Goal: Check status: Check status

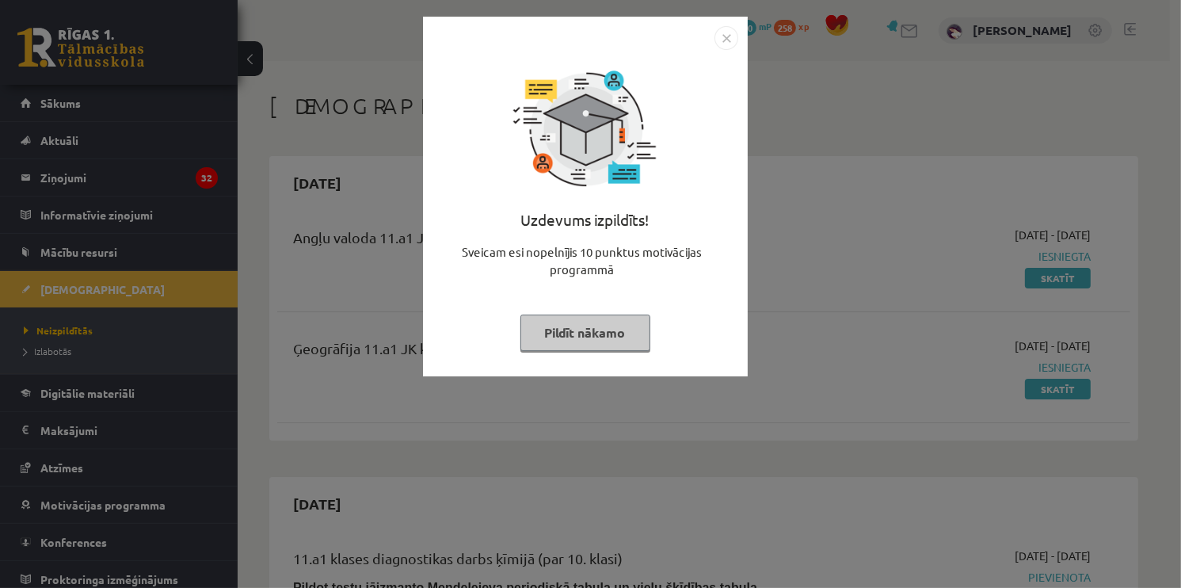
click at [559, 333] on button "Pildīt nākamo" at bounding box center [586, 333] width 130 height 36
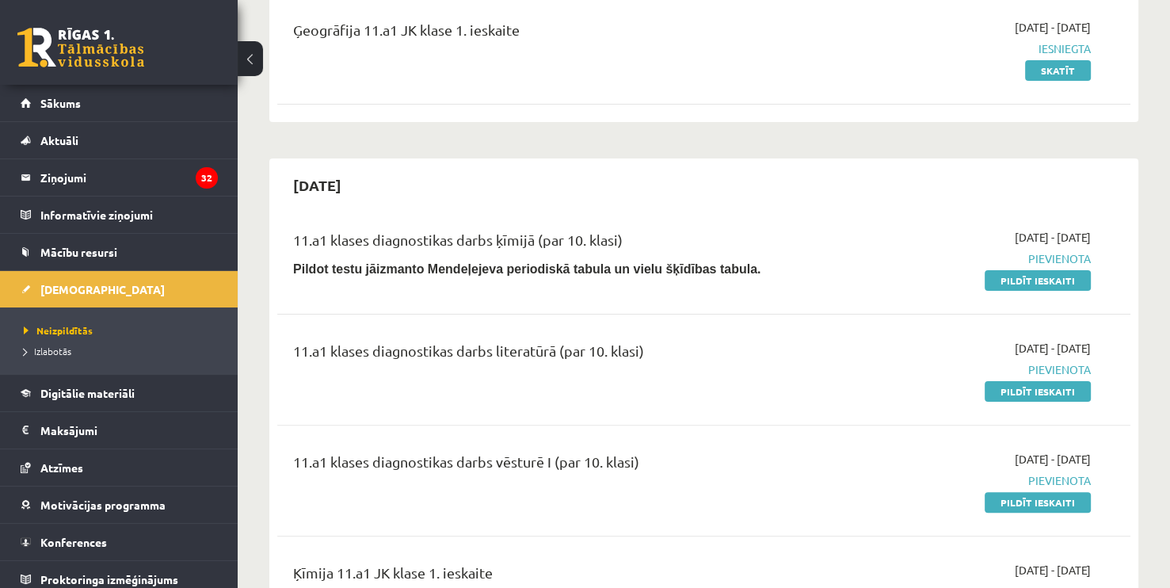
scroll to position [288, 0]
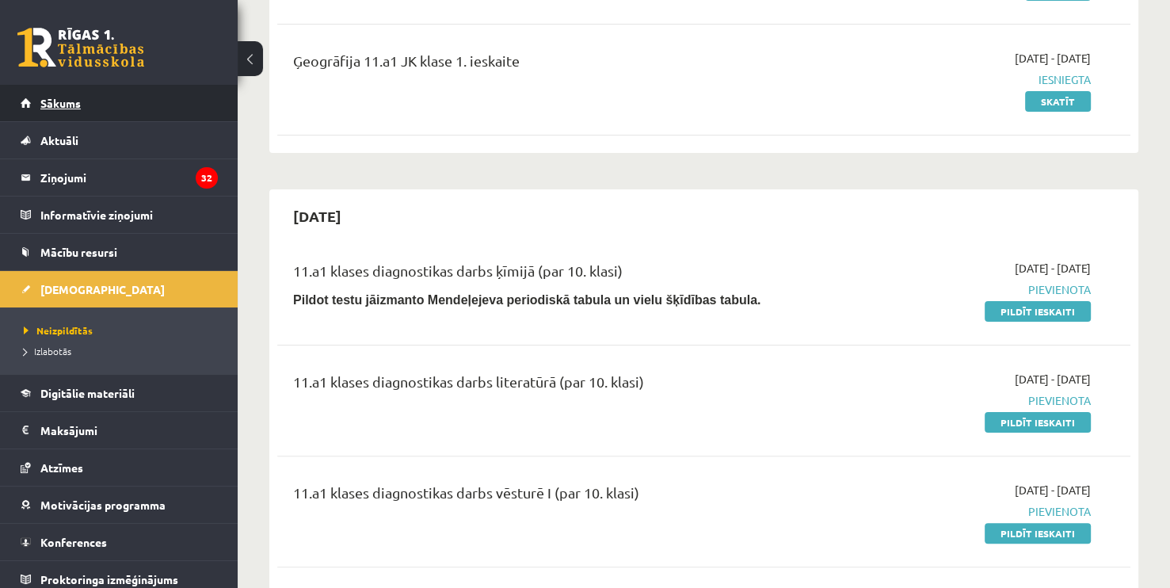
click at [116, 103] on link "Sākums" at bounding box center [119, 103] width 197 height 36
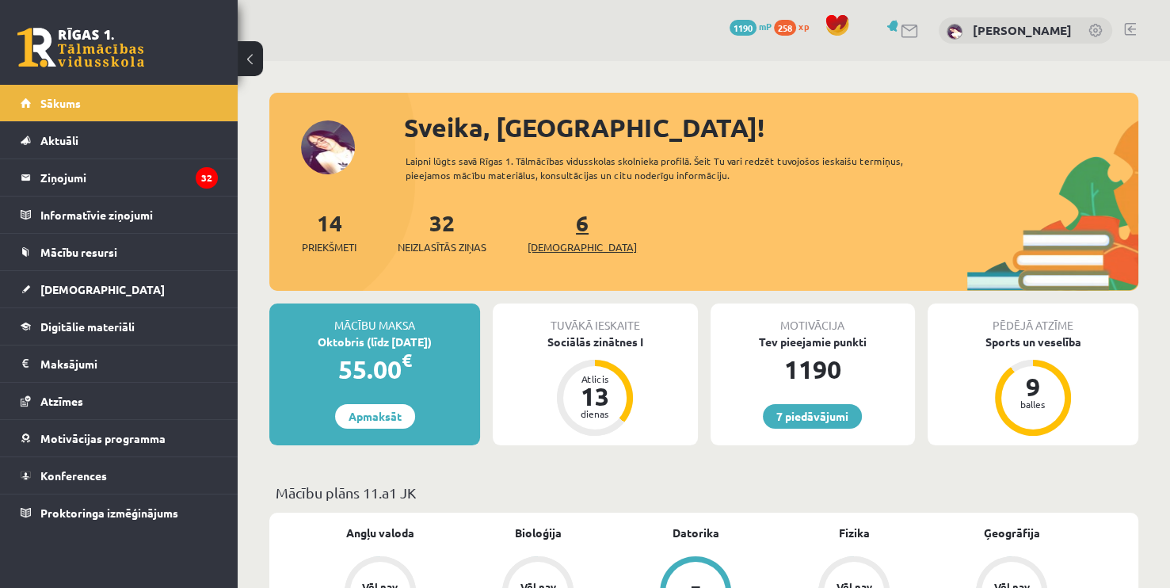
click at [555, 229] on link "6 Ieskaites" at bounding box center [582, 231] width 109 height 47
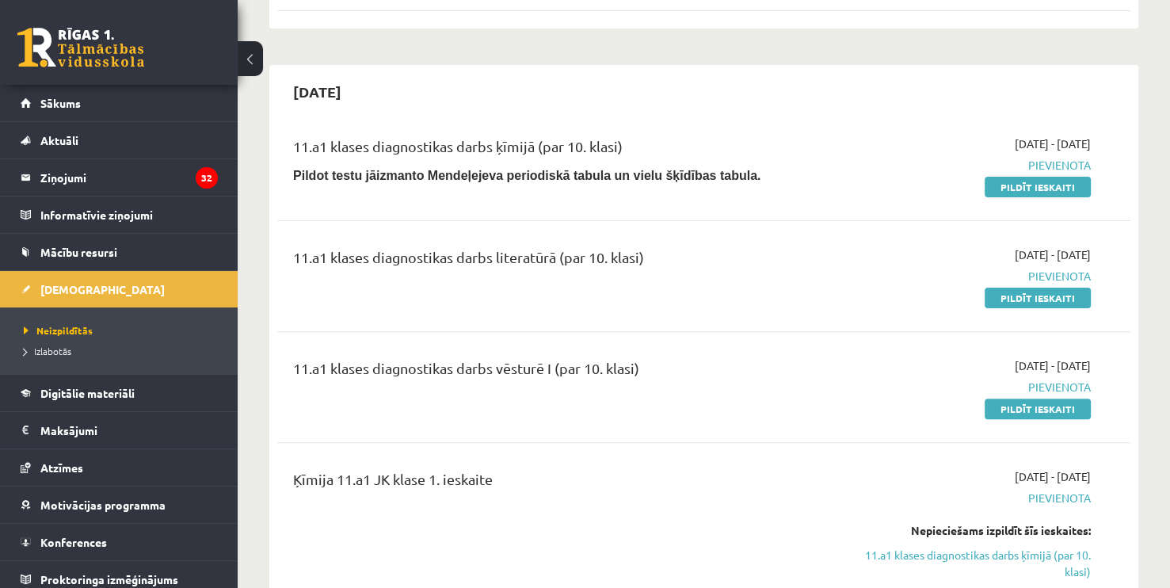
scroll to position [396, 0]
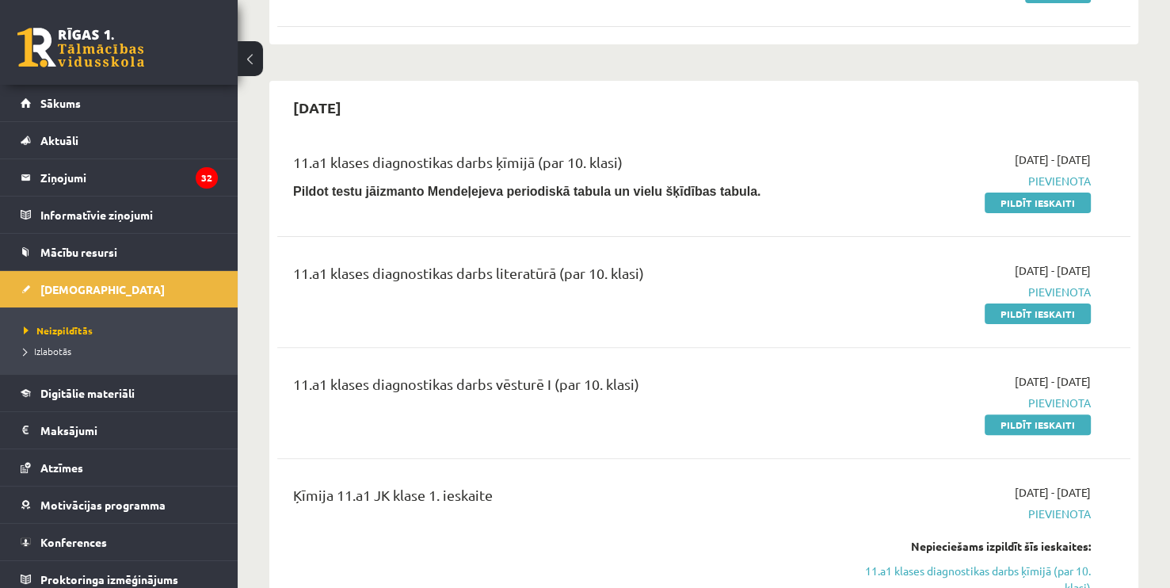
drag, startPoint x: 1167, startPoint y: 32, endPoint x: 1176, endPoint y: 60, distance: 29.8
